Goal: Task Accomplishment & Management: Use online tool/utility

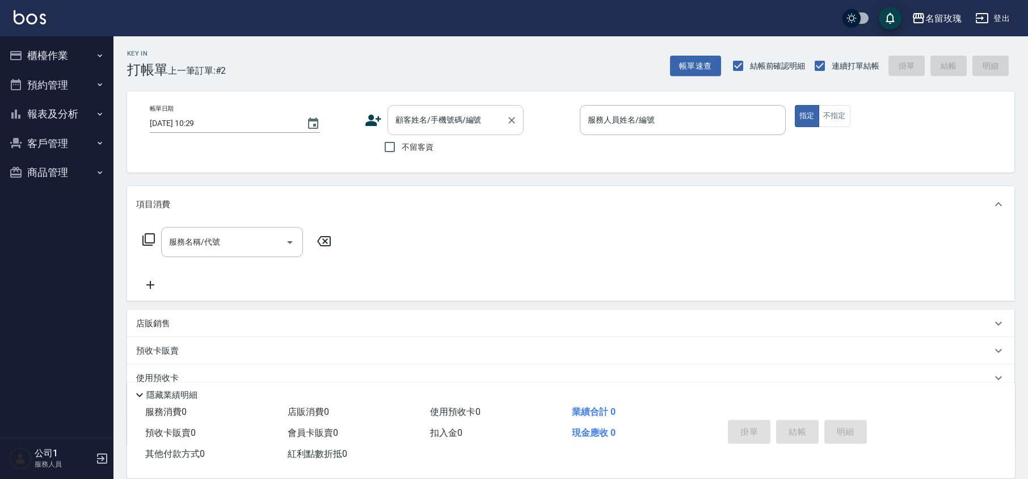
click at [406, 118] on div "顧客姓名/手機號碼/編號 顧客姓名/手機號碼/編號" at bounding box center [456, 120] width 136 height 30
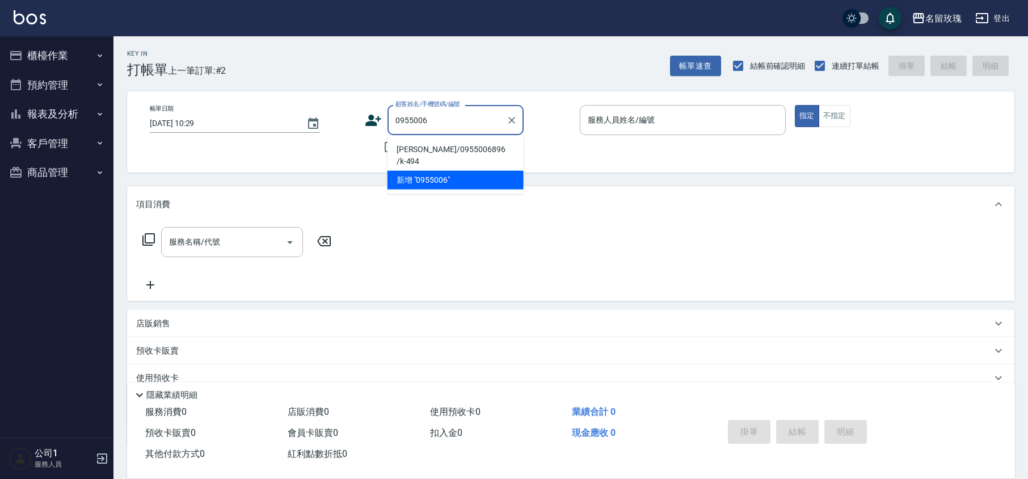
click at [474, 145] on li "[PERSON_NAME]/0955006896 /k-494" at bounding box center [456, 155] width 136 height 31
type input "[PERSON_NAME]/0955006896 /k-494"
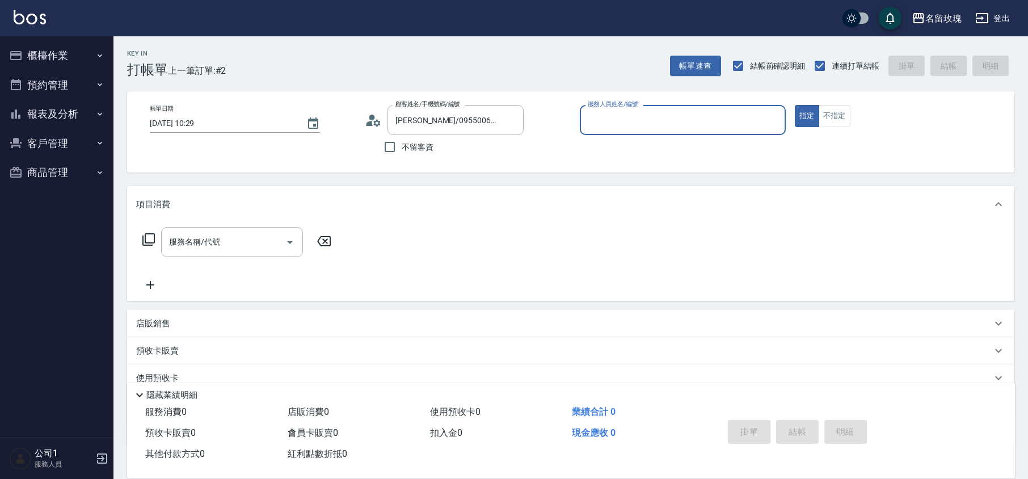
type input "[PERSON_NAME]-5"
click at [456, 61] on div "Key In 打帳單 上一筆訂單:#2 帳單速查 結帳前確認明細 連續打單結帳 掛單 結帳 明細" at bounding box center [563, 56] width 901 height 41
click at [366, 55] on div "Key In 打帳單 上一筆訂單:#2 帳單速查 結帳前確認明細 連續打單結帳 掛單 結帳 明細" at bounding box center [563, 56] width 901 height 41
click at [518, 124] on button "Clear" at bounding box center [512, 120] width 16 height 16
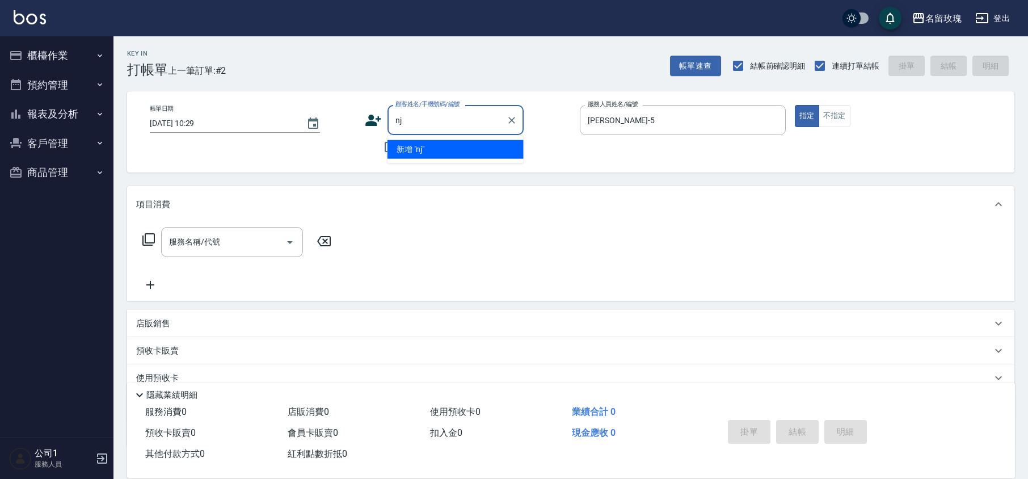
type input "n"
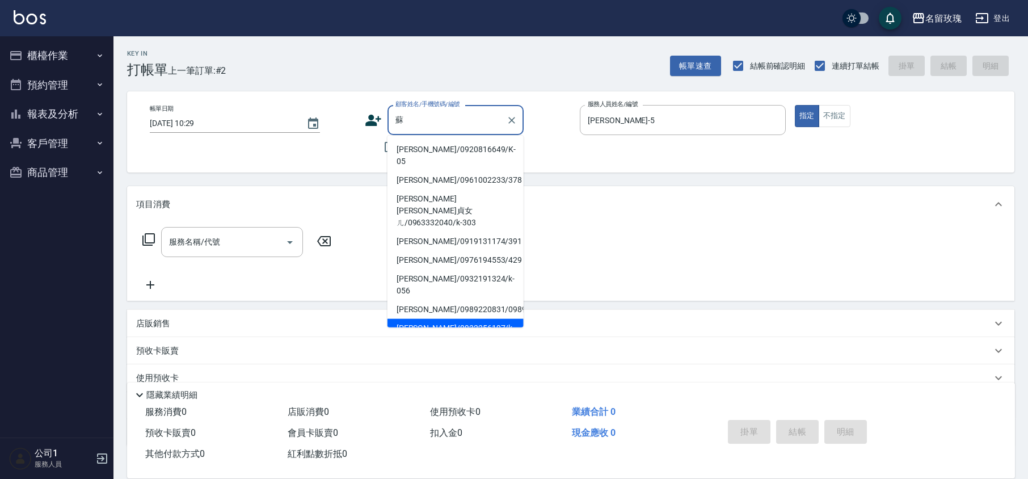
click at [464, 319] on li "[PERSON_NAME]/0932256197/k-053" at bounding box center [456, 334] width 136 height 31
type input "[PERSON_NAME]/0932256197/k-053"
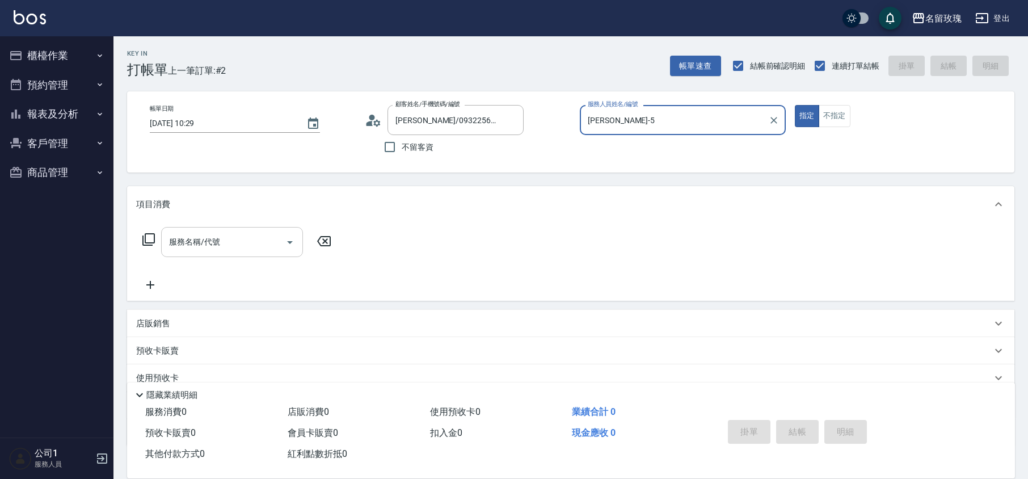
click at [219, 234] on input "服務名稱/代號" at bounding box center [223, 242] width 115 height 20
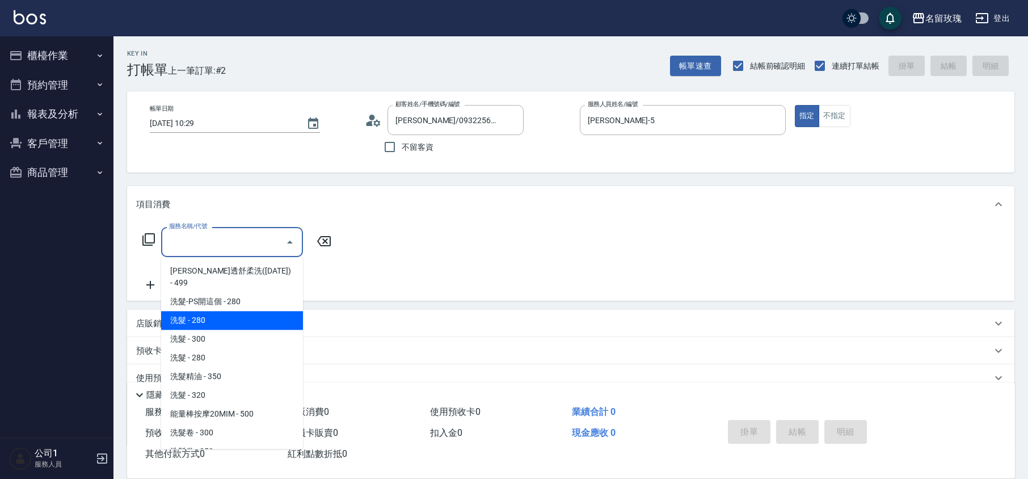
scroll to position [75, 0]
click at [250, 293] on span "洗髮精油 - 350" at bounding box center [232, 301] width 142 height 19
type input "洗髮精油(206)"
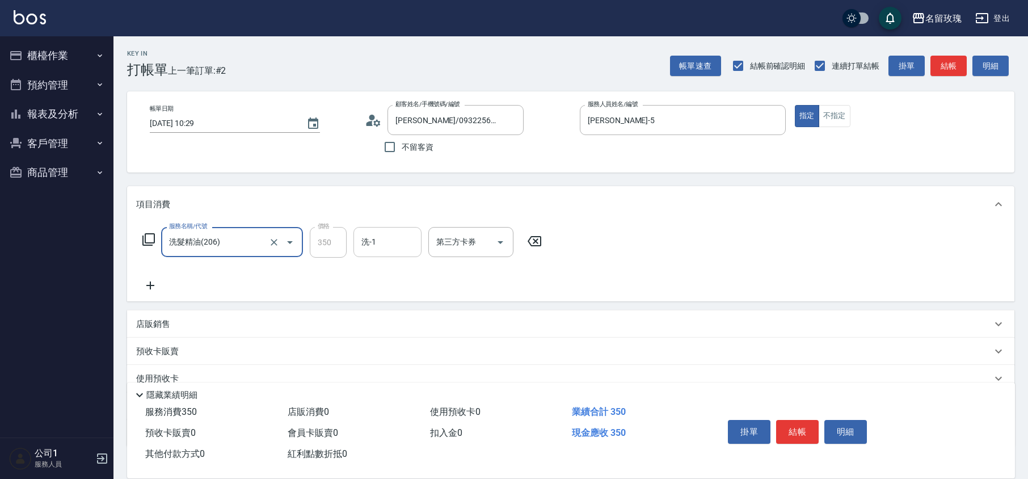
click at [407, 251] on input "洗-1" at bounding box center [388, 242] width 58 height 20
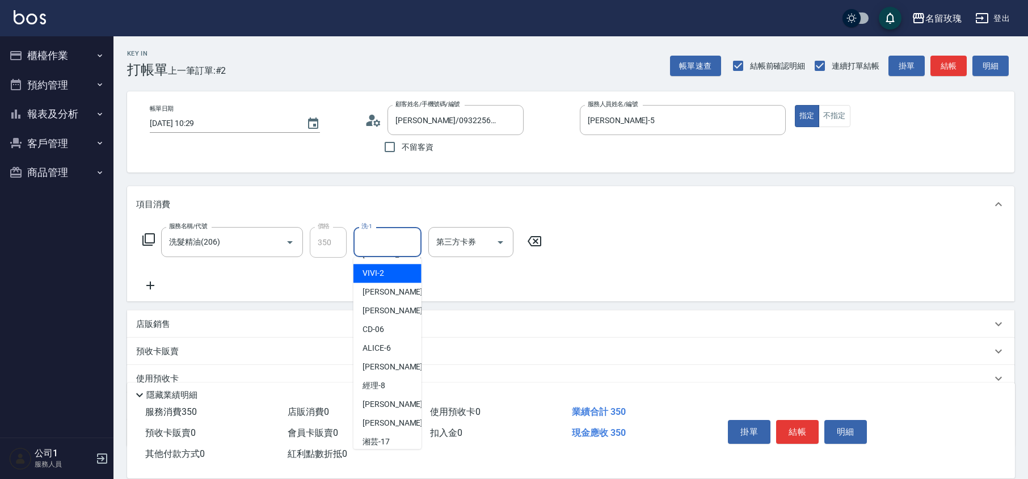
scroll to position [223, 0]
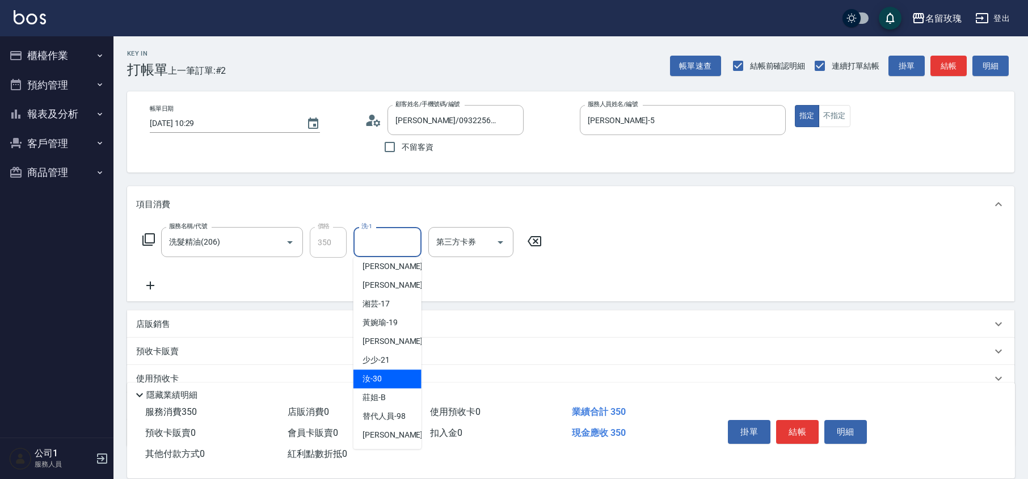
click at [409, 380] on div "汝 -30" at bounding box center [388, 378] width 68 height 19
type input "汝-30"
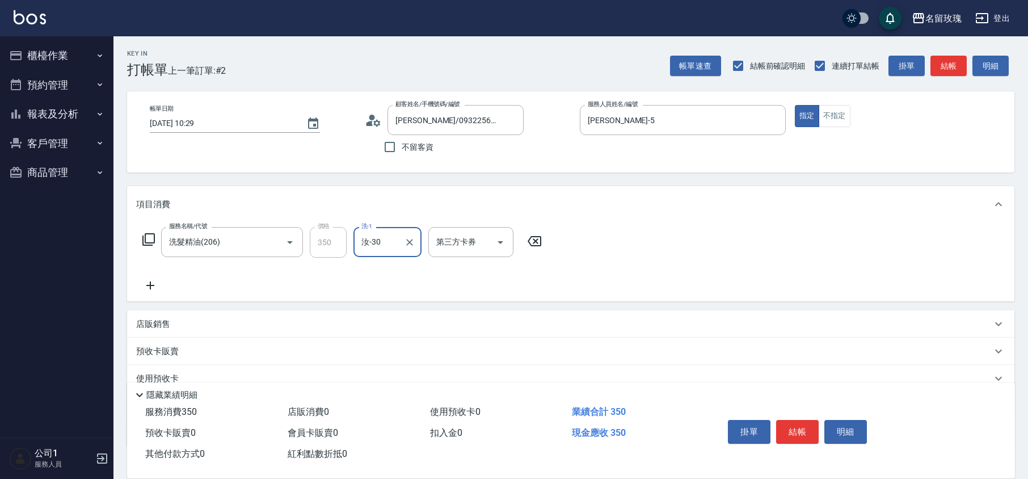
click at [146, 281] on icon at bounding box center [150, 286] width 28 height 14
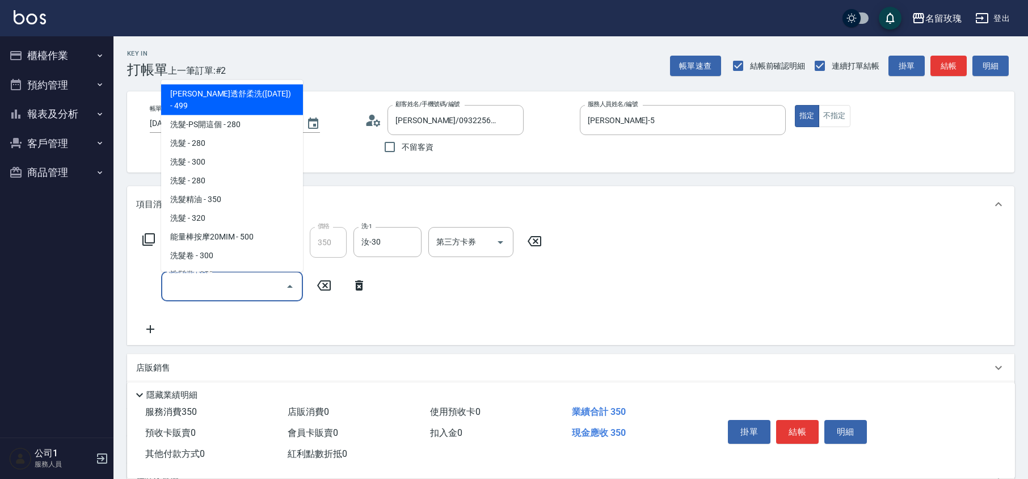
click at [216, 287] on input "服務名稱/代號" at bounding box center [223, 286] width 115 height 20
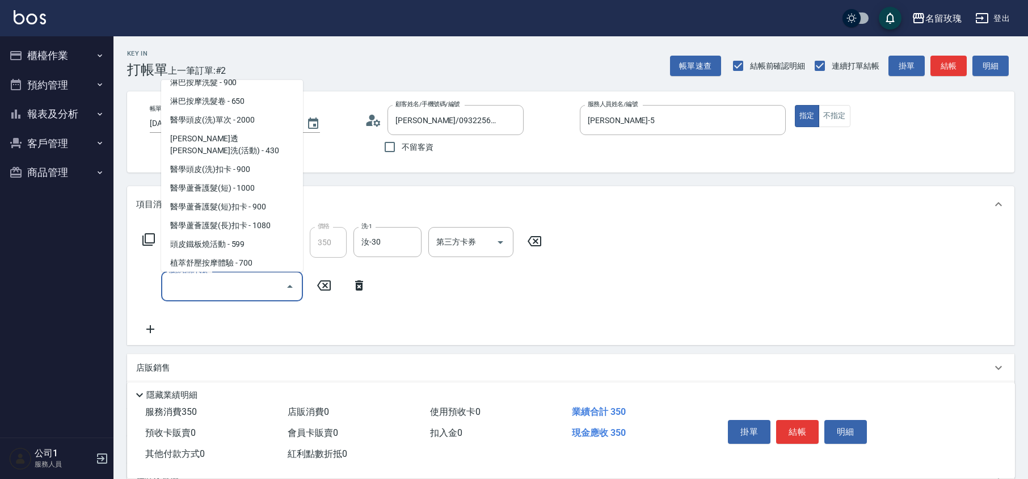
scroll to position [378, 0]
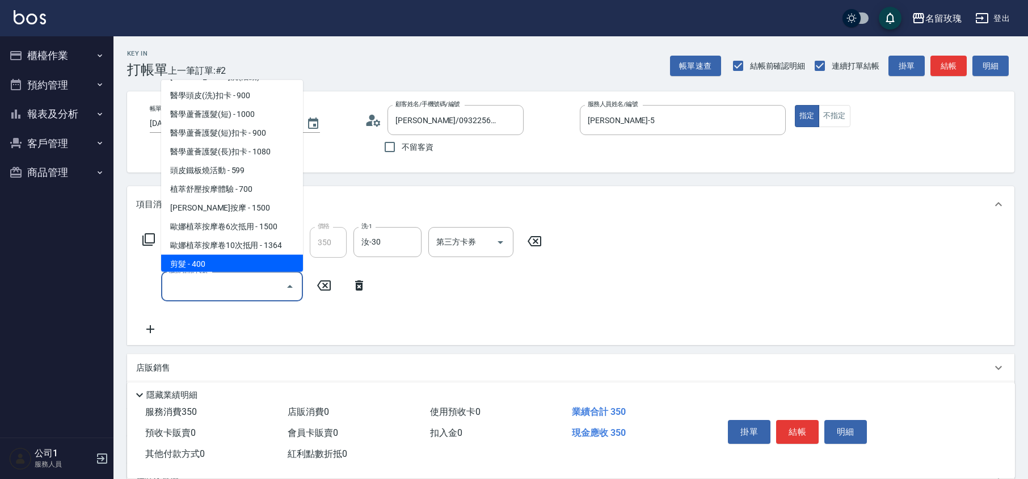
click at [219, 255] on span "剪髮 - 400" at bounding box center [232, 264] width 142 height 19
type input "剪髮(301)"
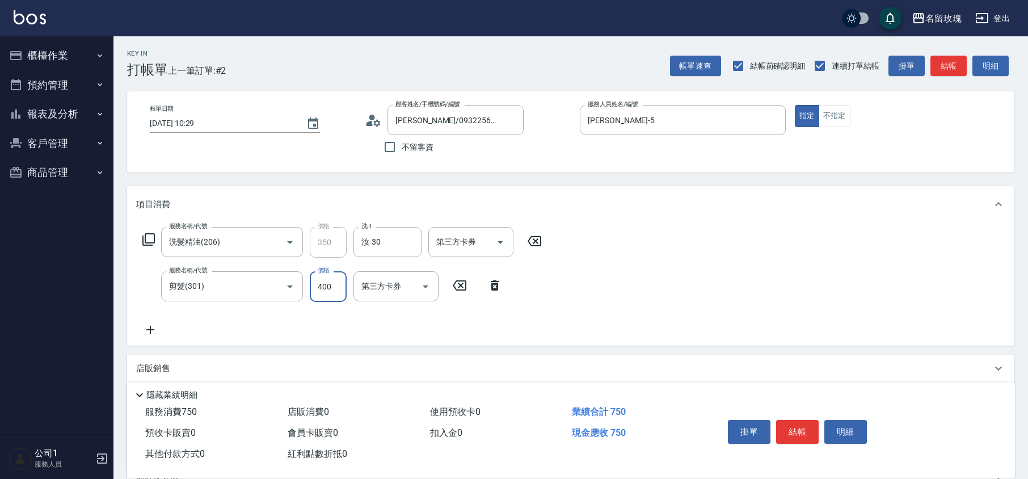
drag, startPoint x: 325, startPoint y: 287, endPoint x: 306, endPoint y: 194, distance: 95.5
click at [325, 287] on input "400" at bounding box center [328, 286] width 37 height 31
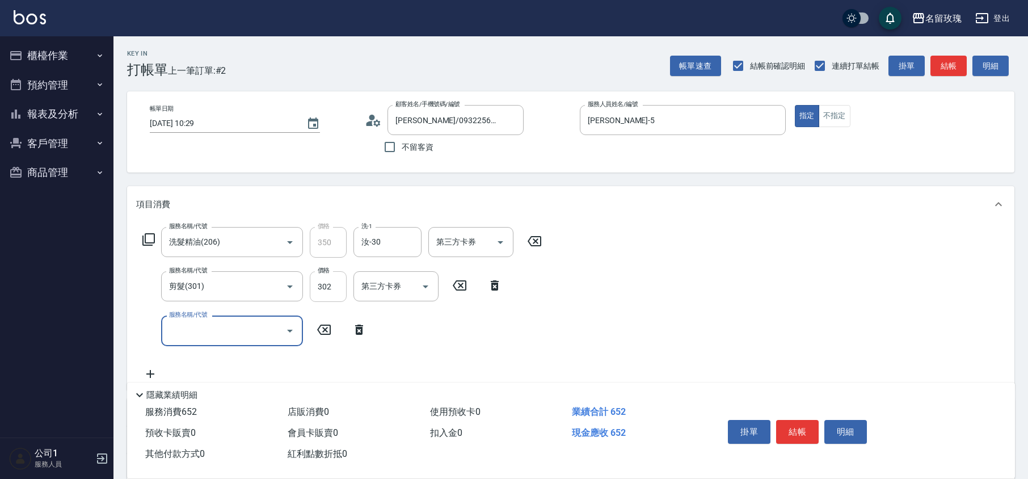
click at [325, 281] on input "302" at bounding box center [328, 286] width 37 height 31
type input "350"
click at [359, 327] on icon at bounding box center [359, 330] width 8 height 10
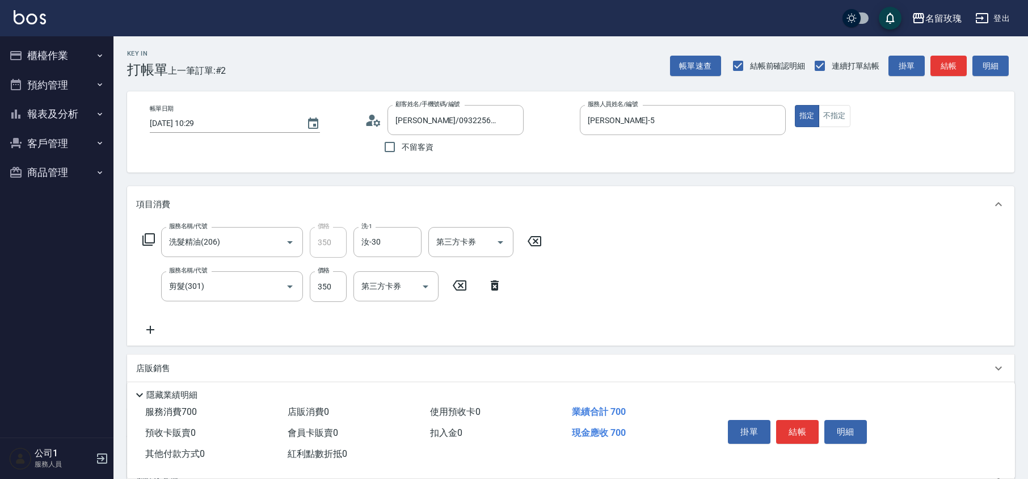
click at [367, 321] on div "服務名稱/代號 洗髮精油(206) 服務名稱/代號 價格 350 價格 洗-1 汝-30 洗-1 第三方卡券 第三方卡券 服務名稱/代號 剪髮(301) 服務…" at bounding box center [342, 282] width 413 height 110
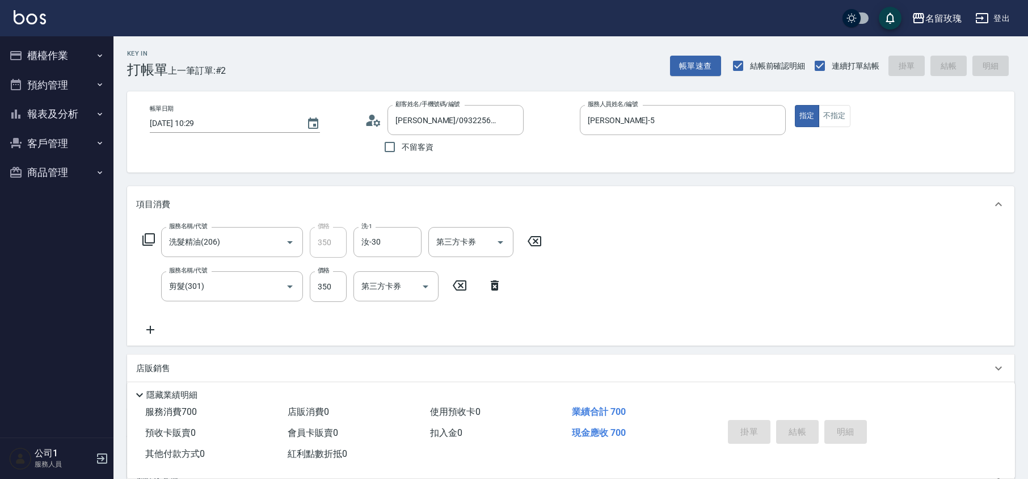
type input "[DATE] 11:43"
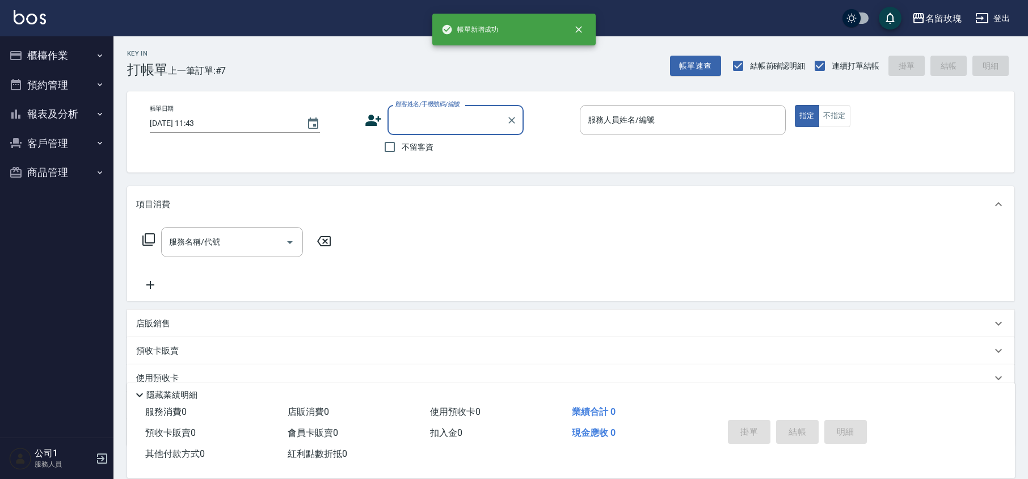
click at [434, 123] on input "顧客姓名/手機號碼/編號" at bounding box center [447, 120] width 109 height 20
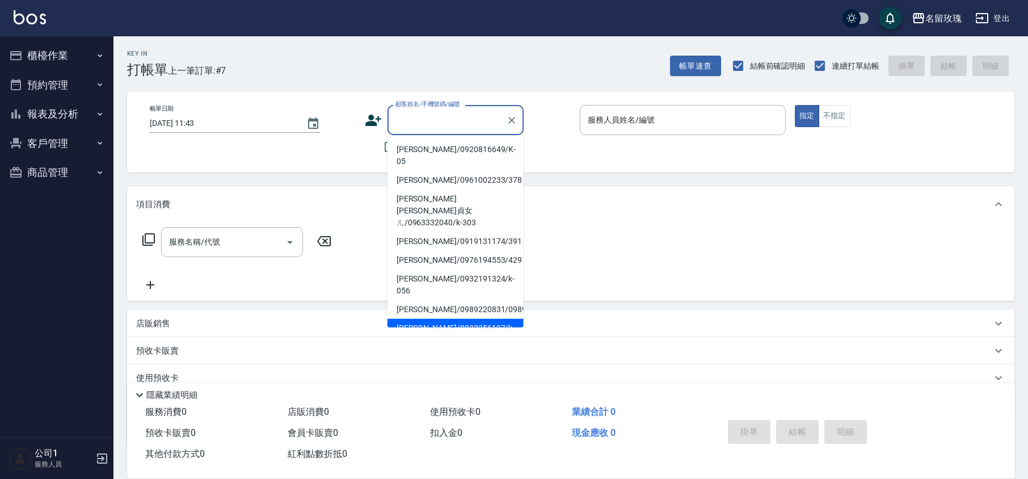
click at [455, 319] on li "[PERSON_NAME]/0932256197/k-053" at bounding box center [456, 334] width 136 height 31
type input "[PERSON_NAME]/0932256197/k-053"
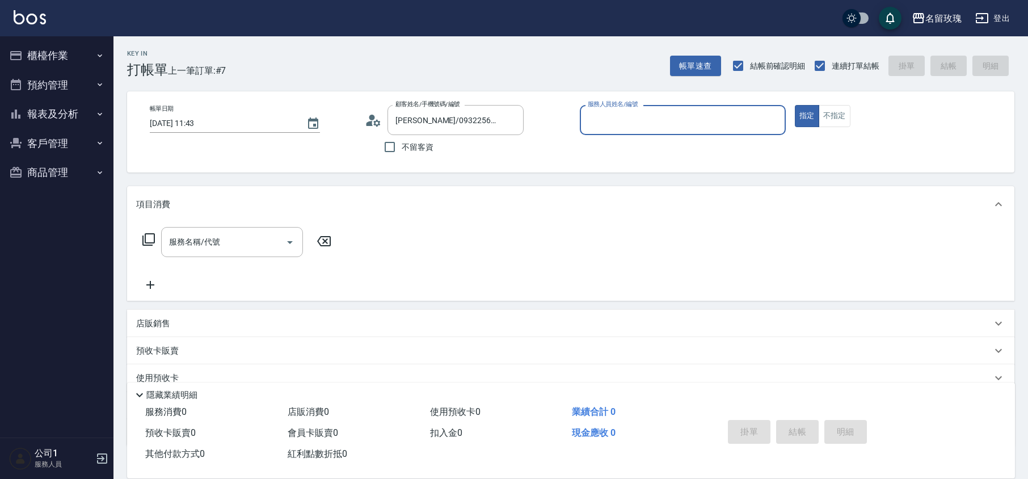
type input "[PERSON_NAME]-5"
click at [241, 236] on input "服務名稱/代號" at bounding box center [223, 242] width 115 height 20
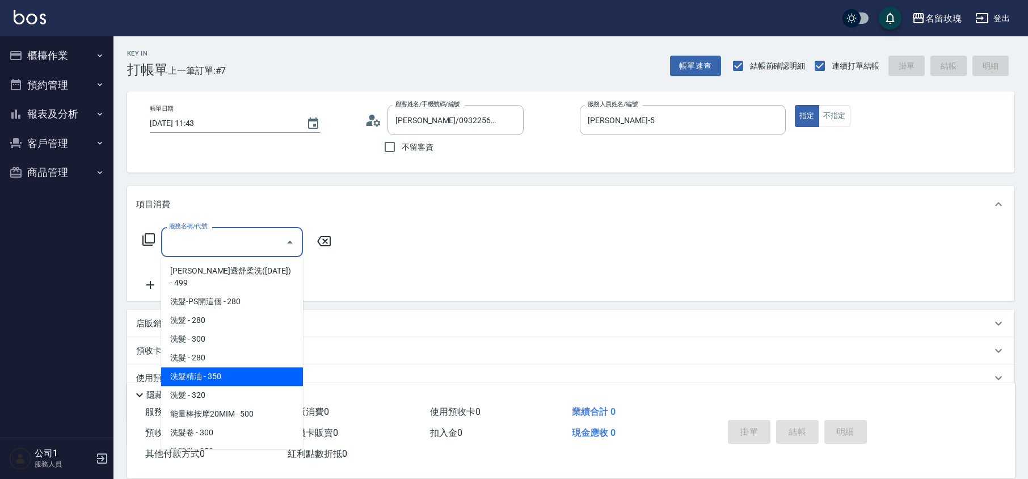
click at [253, 367] on span "洗髮精油 - 350" at bounding box center [232, 376] width 142 height 19
type input "洗髮精油(206)"
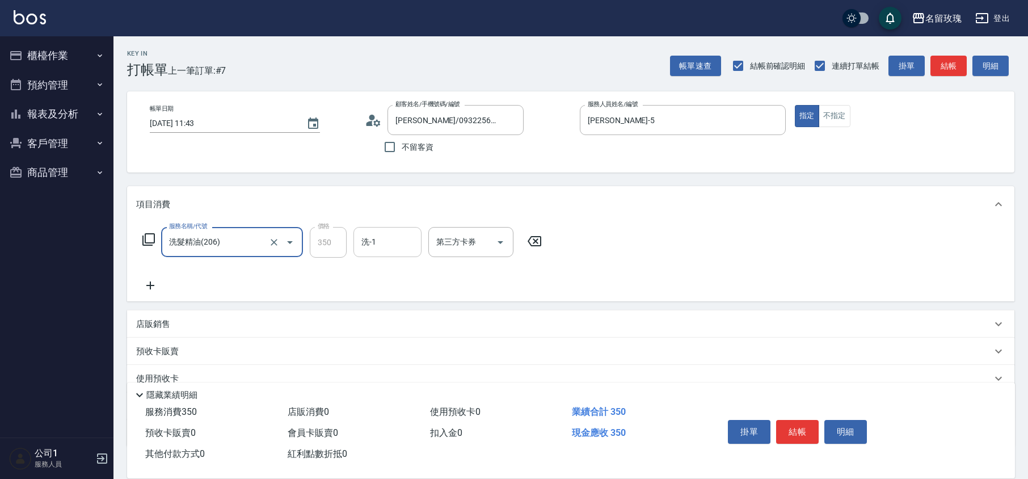
click at [388, 251] on input "洗-1" at bounding box center [388, 242] width 58 height 20
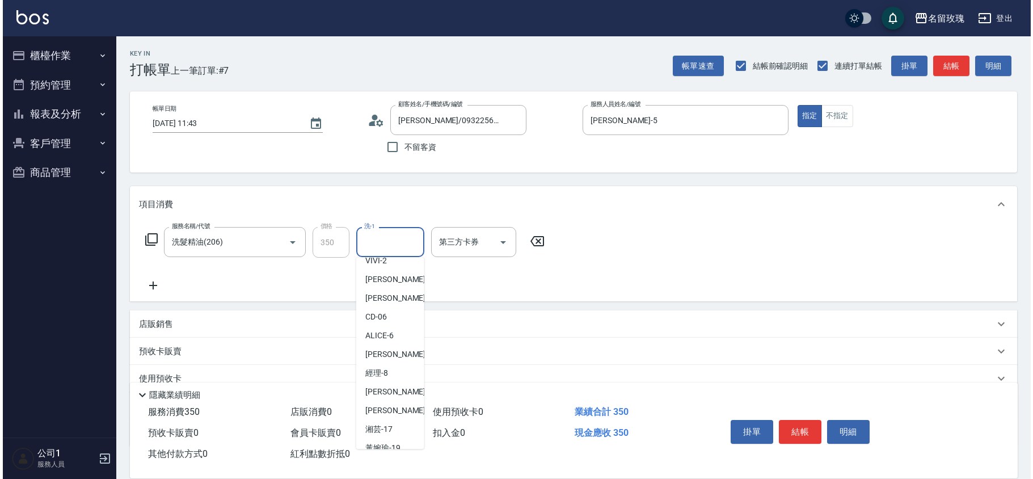
scroll to position [223, 0]
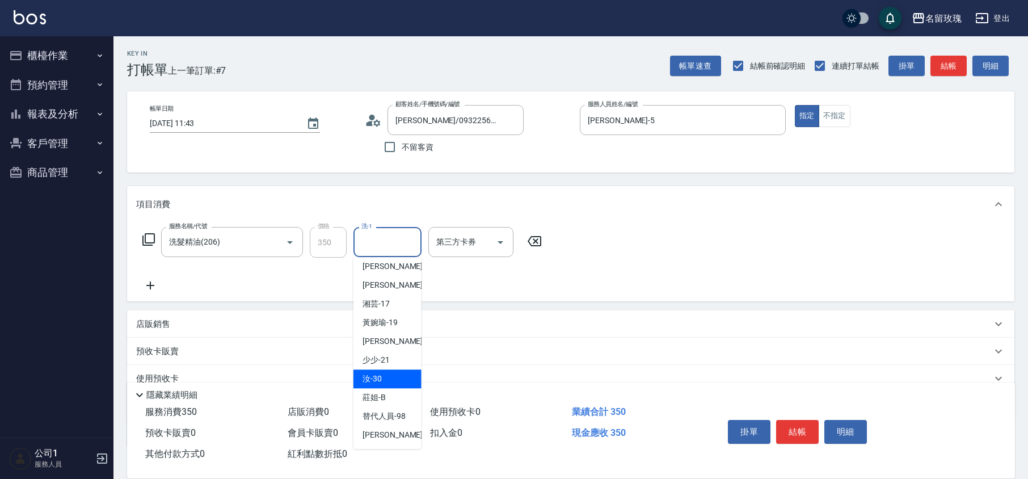
click at [384, 380] on div "汝 -30" at bounding box center [388, 378] width 68 height 19
type input "汝-30"
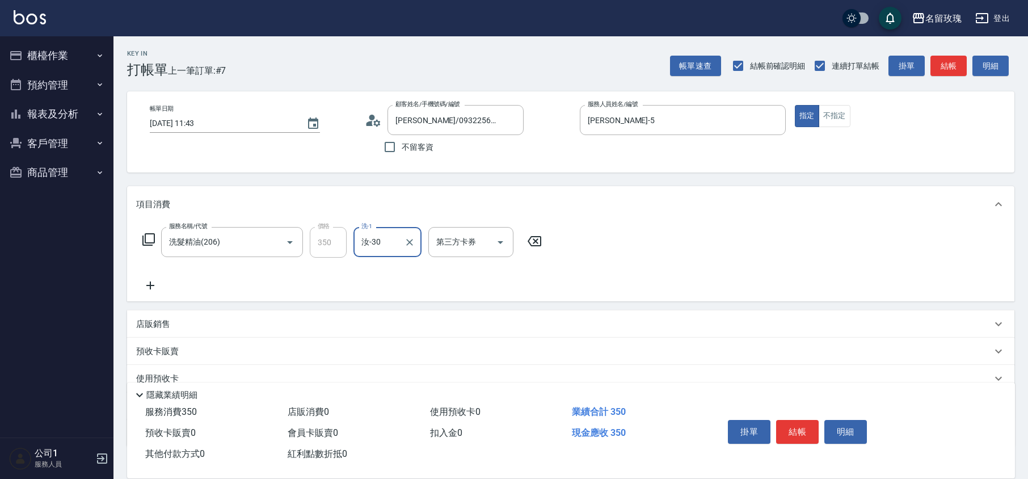
click at [146, 239] on icon at bounding box center [149, 240] width 14 height 14
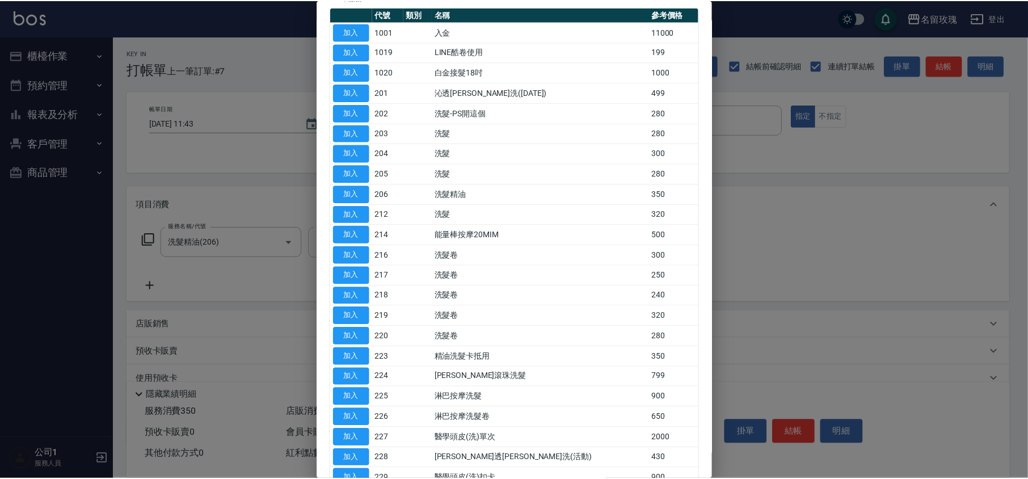
scroll to position [0, 0]
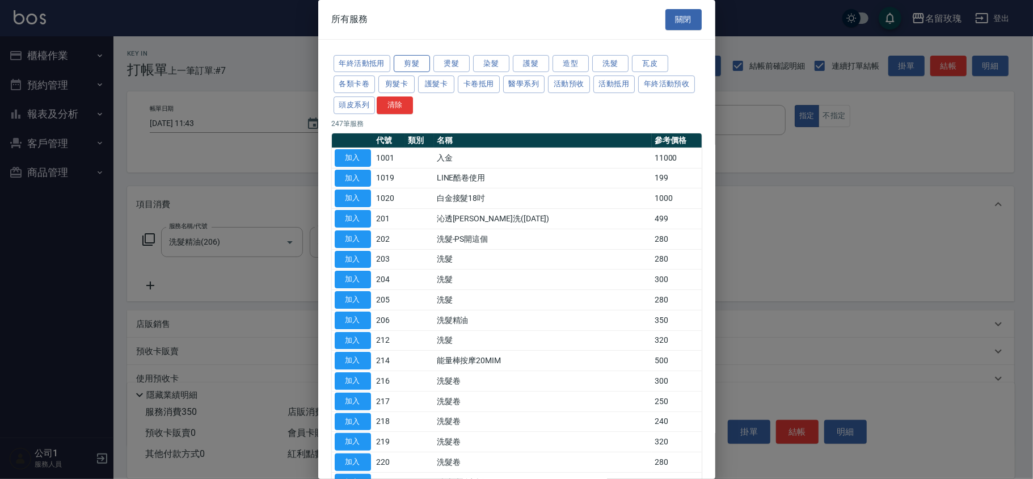
click at [413, 62] on button "剪髮" at bounding box center [412, 64] width 36 height 18
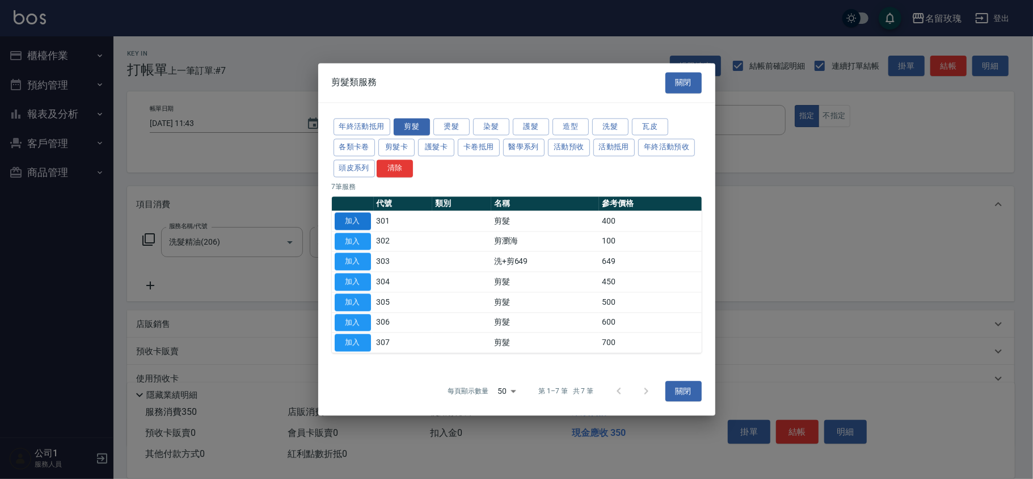
click at [346, 217] on button "加入" at bounding box center [353, 221] width 36 height 18
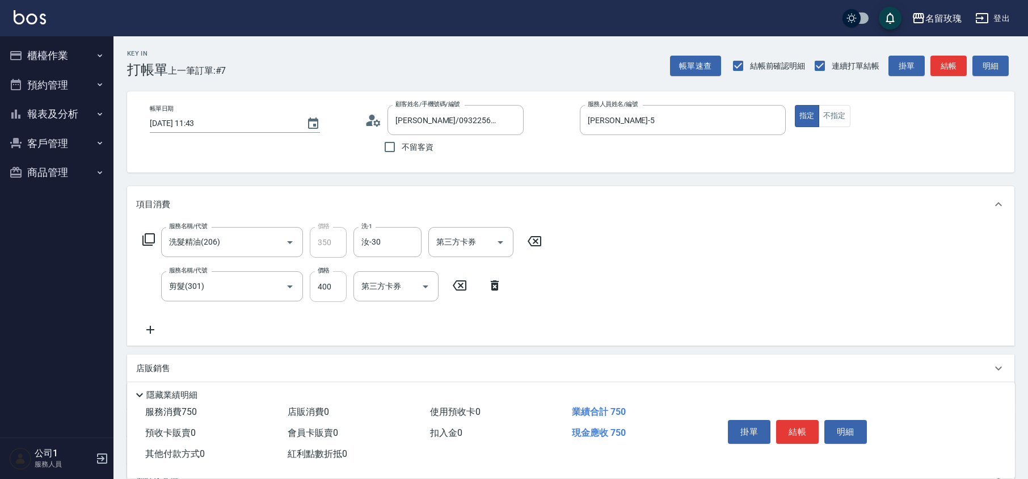
click at [330, 291] on input "400" at bounding box center [328, 286] width 37 height 31
type input "350"
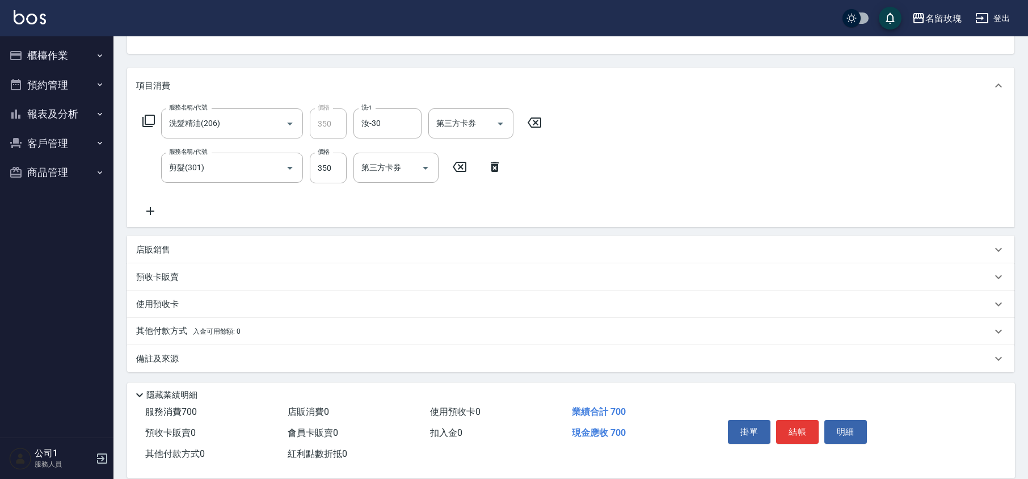
click at [185, 355] on div "備註及來源" at bounding box center [564, 359] width 856 height 12
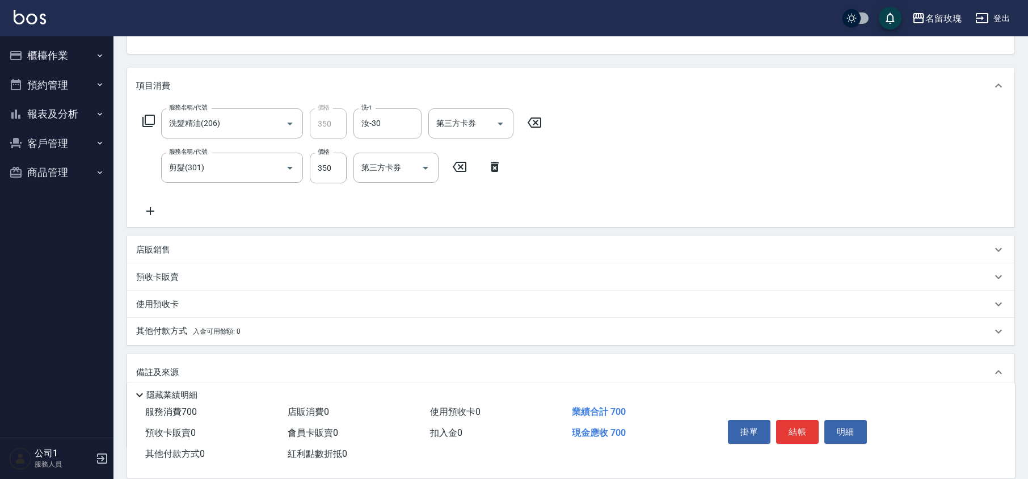
scroll to position [189, 0]
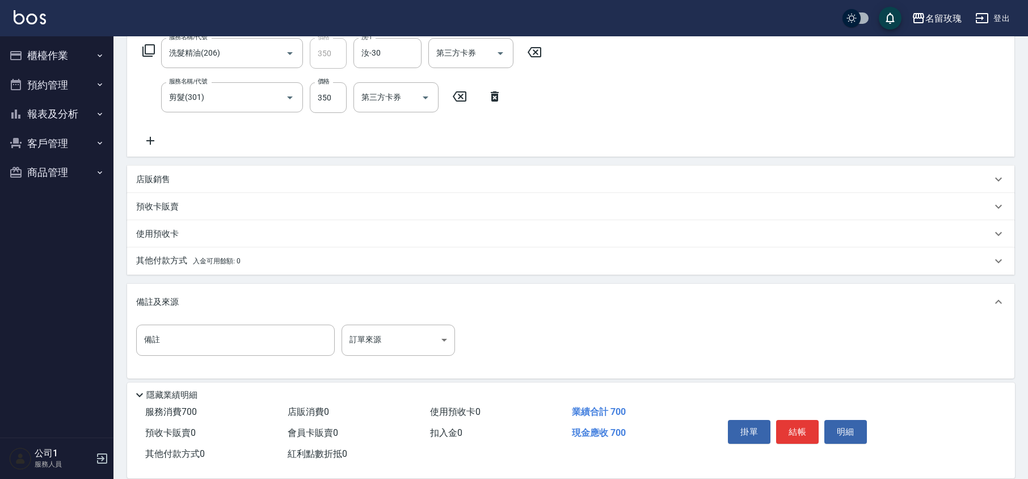
click at [184, 356] on div "備註 備註 訂單來源 ​ 訂單來源" at bounding box center [570, 347] width 869 height 44
drag, startPoint x: 184, startPoint y: 352, endPoint x: 182, endPoint y: 346, distance: 6.1
click at [184, 352] on input "備註" at bounding box center [235, 340] width 199 height 31
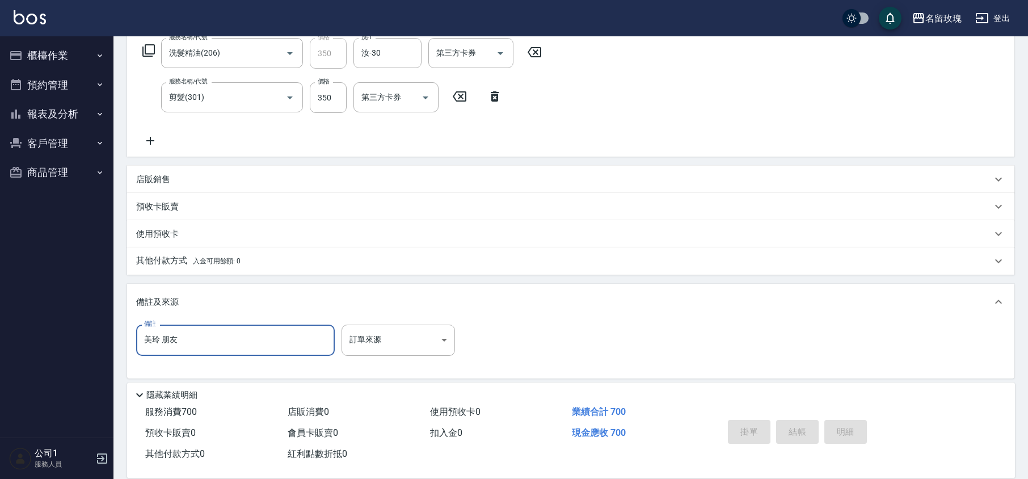
type input "美玲 朋友"
type input "[DATE] 11:44"
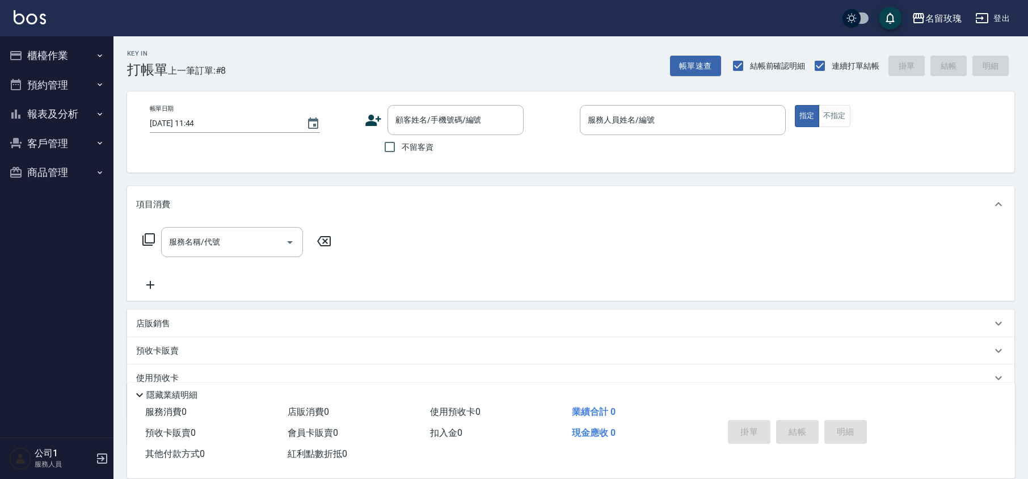
click at [350, 145] on div "帳單日期 [DATE] 11:44 顧客姓名/手機號碼/編號 顧客姓名/手機號碼/編號 不留客資 服務人員姓名/編號 服務人員姓名/編號 指定 不指定" at bounding box center [571, 132] width 860 height 54
click at [46, 123] on button "報表及分析" at bounding box center [57, 114] width 104 height 30
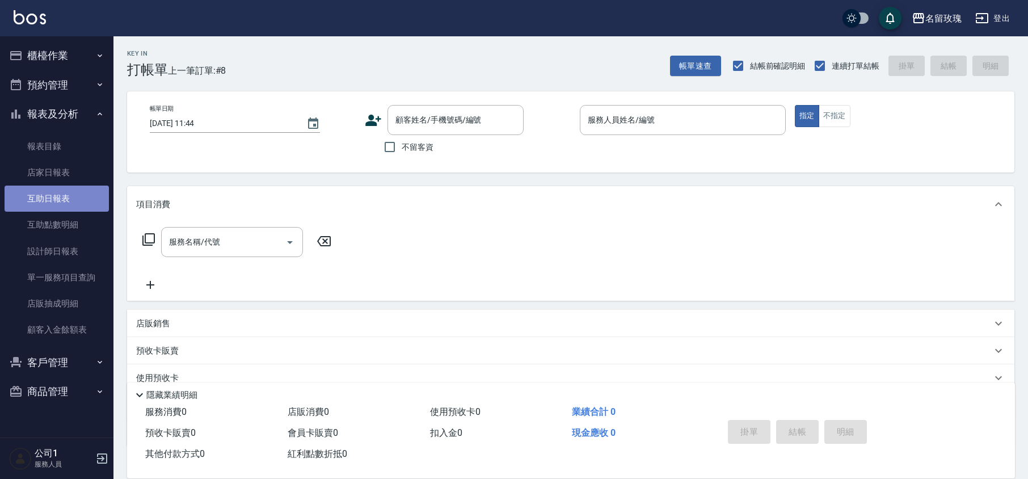
click at [53, 197] on link "互助日報表" at bounding box center [57, 199] width 104 height 26
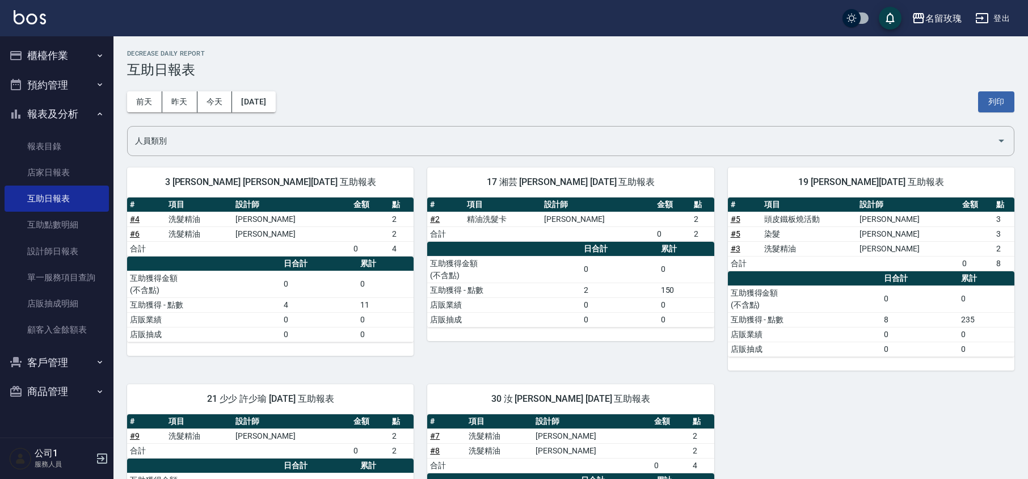
click at [108, 59] on button "櫃檯作業" at bounding box center [57, 56] width 104 height 30
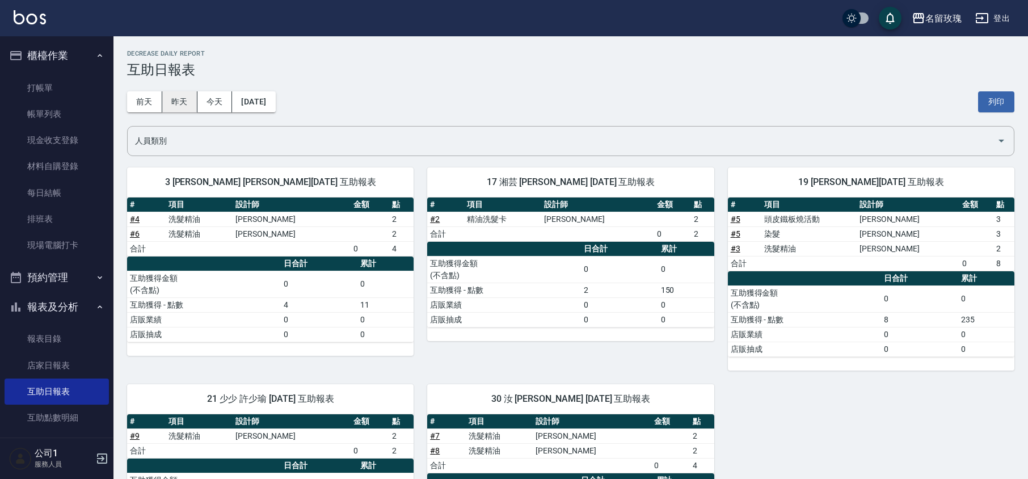
click at [167, 100] on button "昨天" at bounding box center [179, 101] width 35 height 21
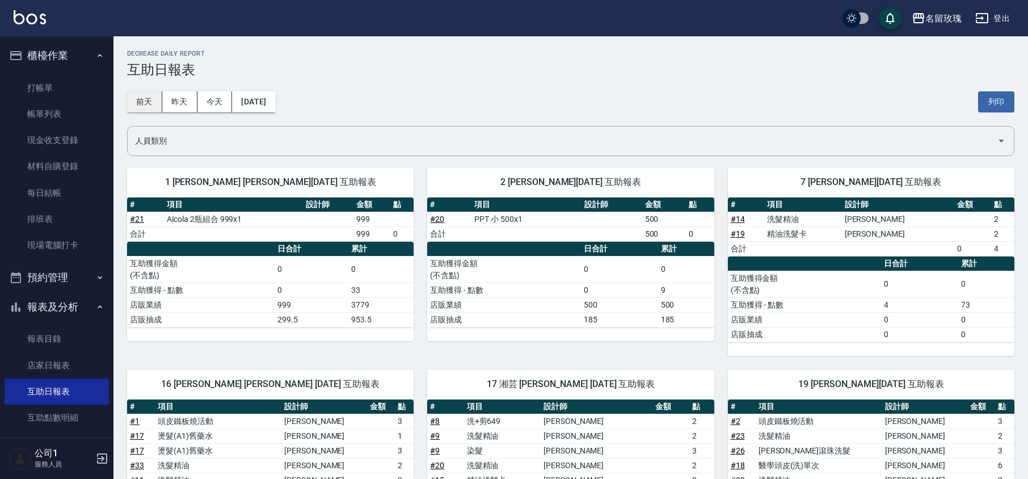
click at [153, 99] on button "前天" at bounding box center [144, 101] width 35 height 21
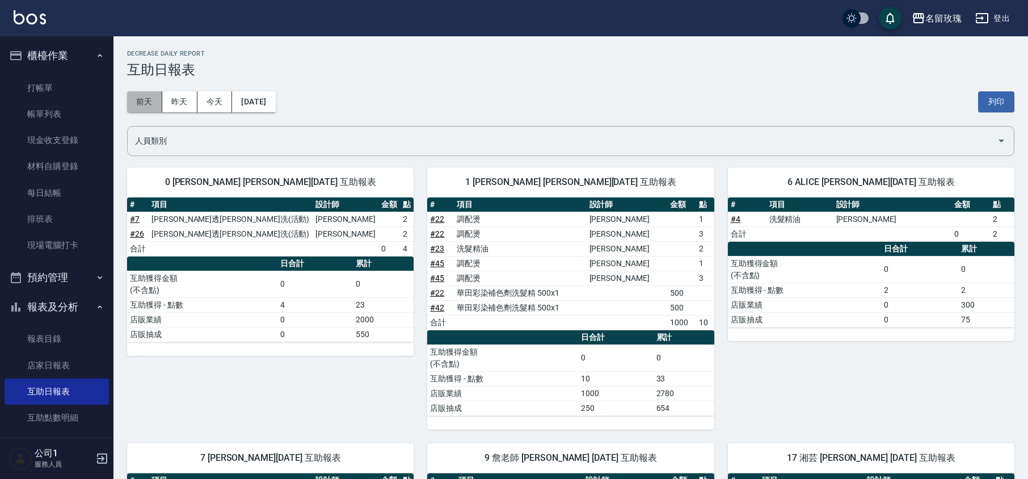
click at [144, 95] on button "前天" at bounding box center [144, 101] width 35 height 21
click at [139, 98] on button "前天" at bounding box center [144, 101] width 35 height 21
click at [211, 94] on button "今天" at bounding box center [214, 101] width 35 height 21
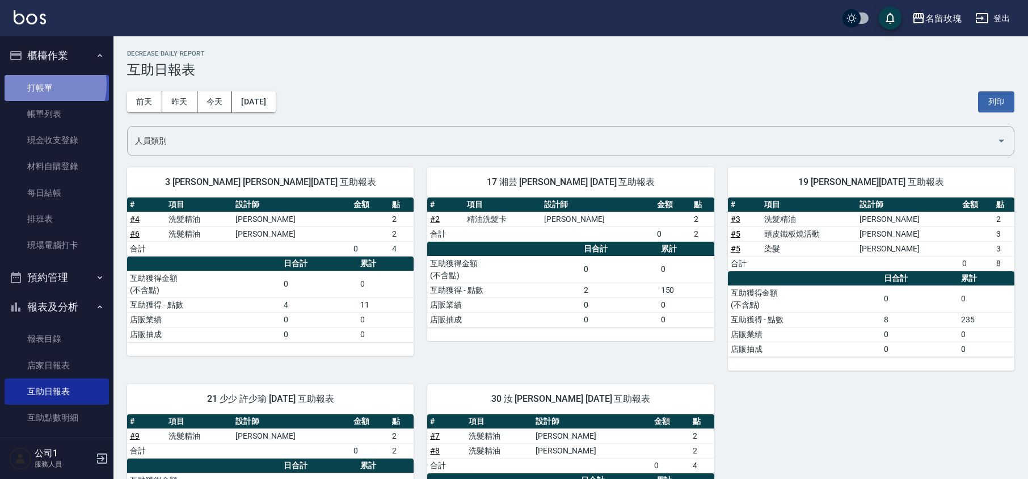
click at [42, 85] on link "打帳單" at bounding box center [57, 88] width 104 height 26
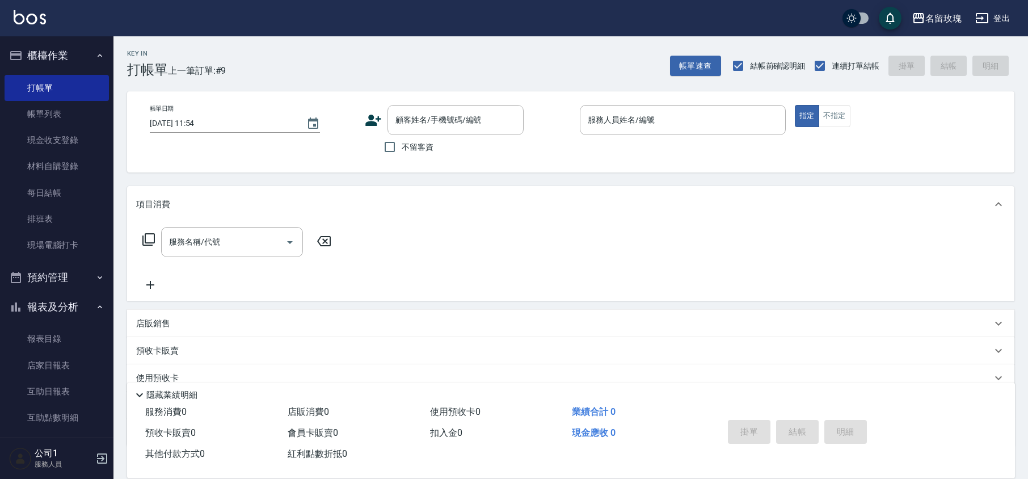
click at [481, 160] on div "帳單日期 [DATE] 11:54 顧客姓名/手機號碼/編號 顧客姓名/手機號碼/編號 不留客資 服務人員姓名/編號 服務人員姓名/編號 指定 不指定" at bounding box center [571, 131] width 888 height 81
